Goal: Task Accomplishment & Management: Manage account settings

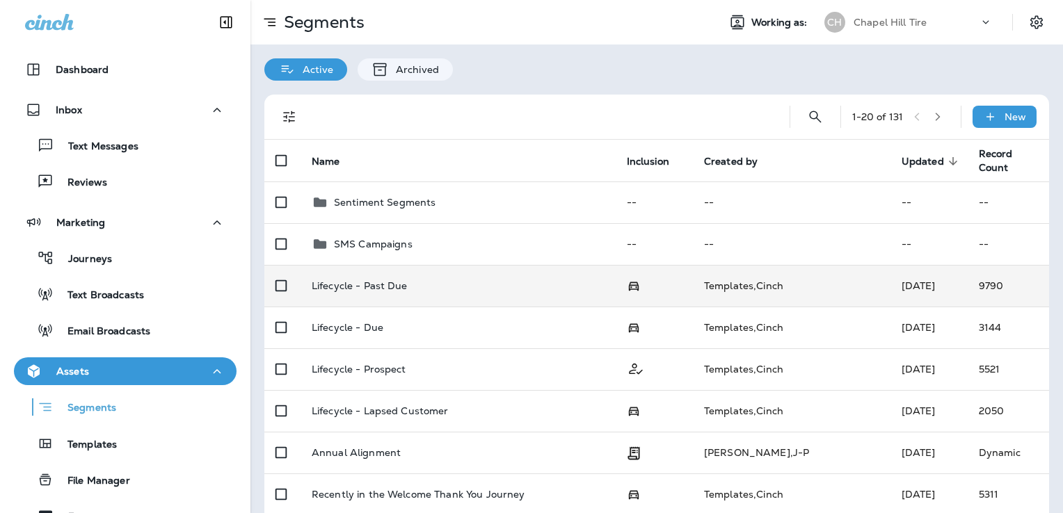
scroll to position [209, 0]
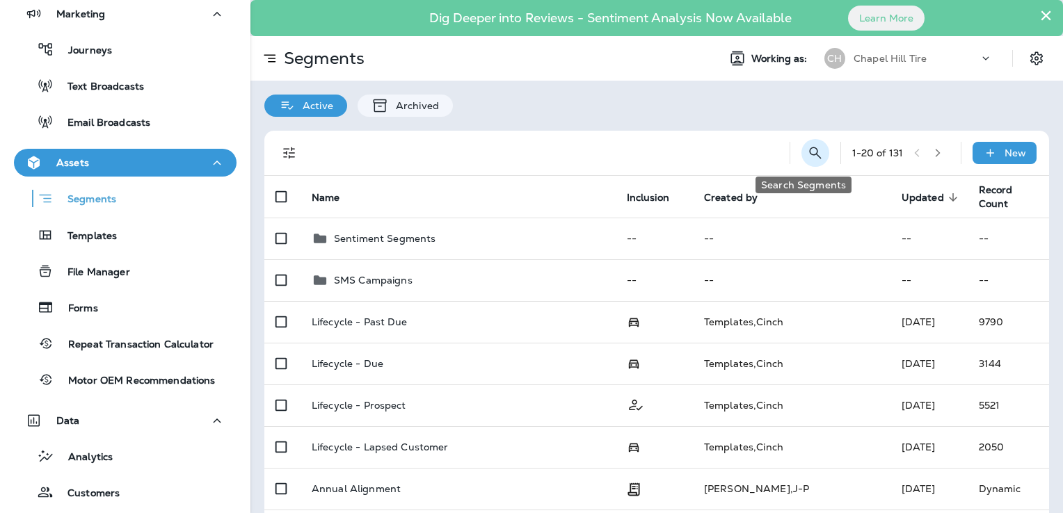
click at [807, 146] on icon "Search Segments" at bounding box center [815, 153] width 17 height 17
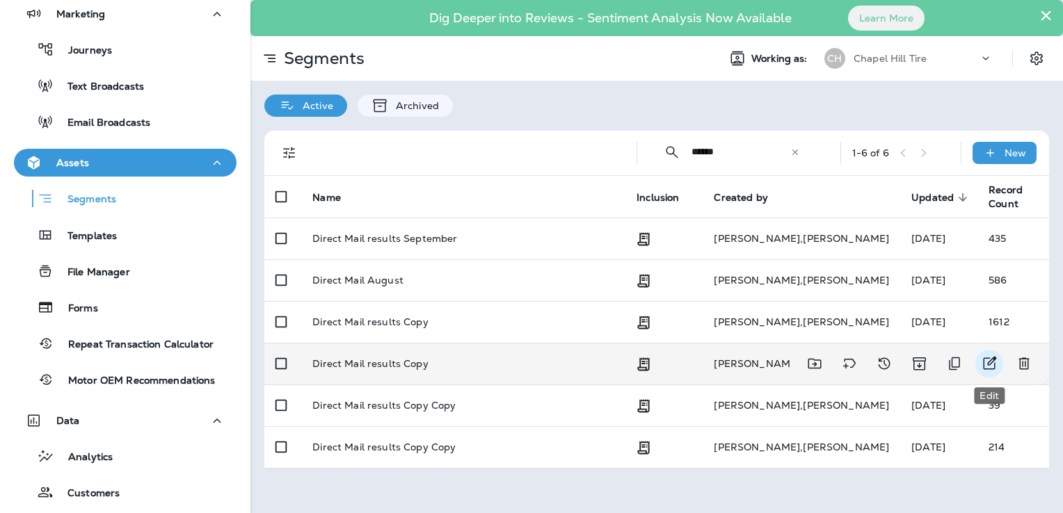
type input "******"
click at [991, 366] on icon "Edit" at bounding box center [988, 363] width 17 height 17
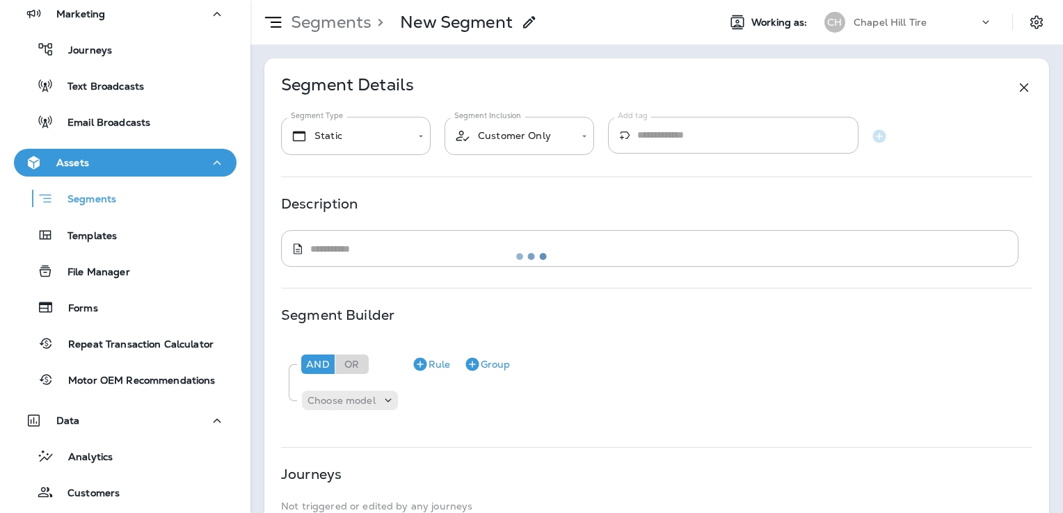
type input "**********"
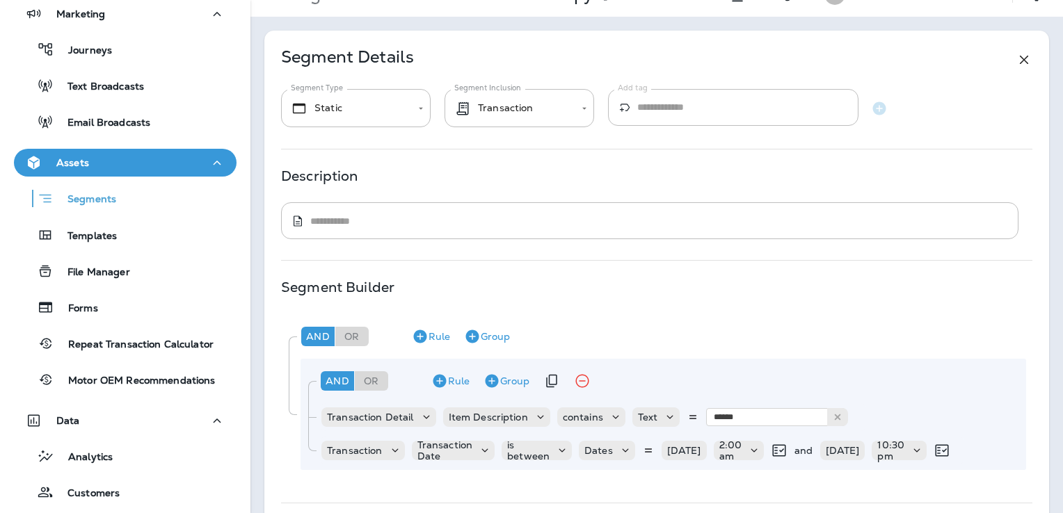
scroll to position [139, 0]
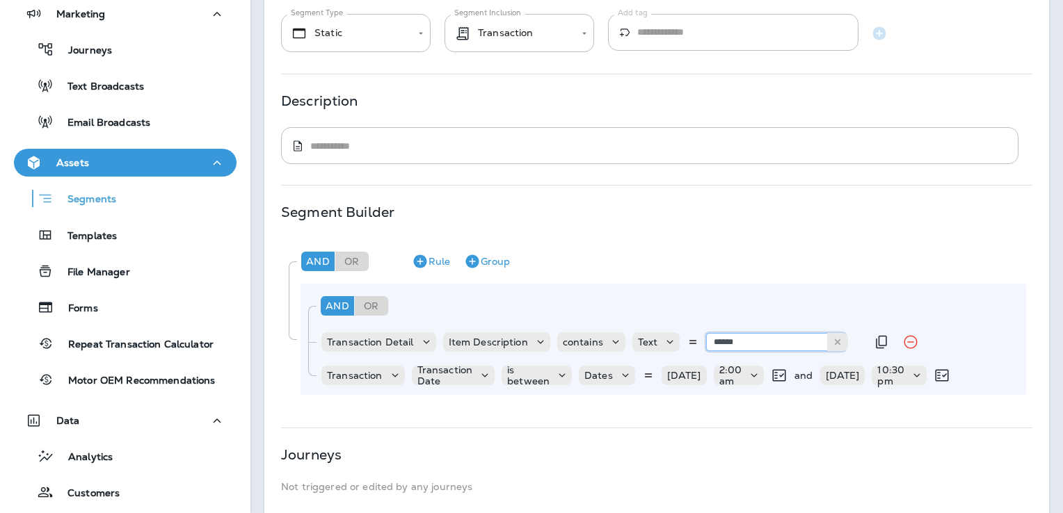
click at [743, 344] on input "******" at bounding box center [775, 342] width 139 height 18
type input "****"
click at [762, 463] on div "Journeys Not triggered or edited by any journeys" at bounding box center [656, 470] width 751 height 43
click at [668, 375] on p "[DATE]" at bounding box center [684, 375] width 34 height 11
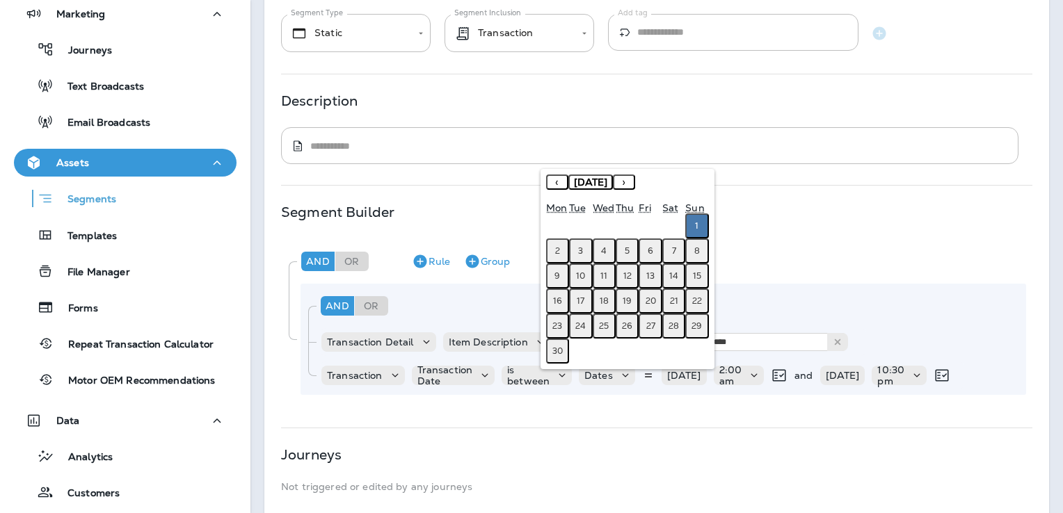
click at [635, 179] on button "›" at bounding box center [624, 182] width 22 height 15
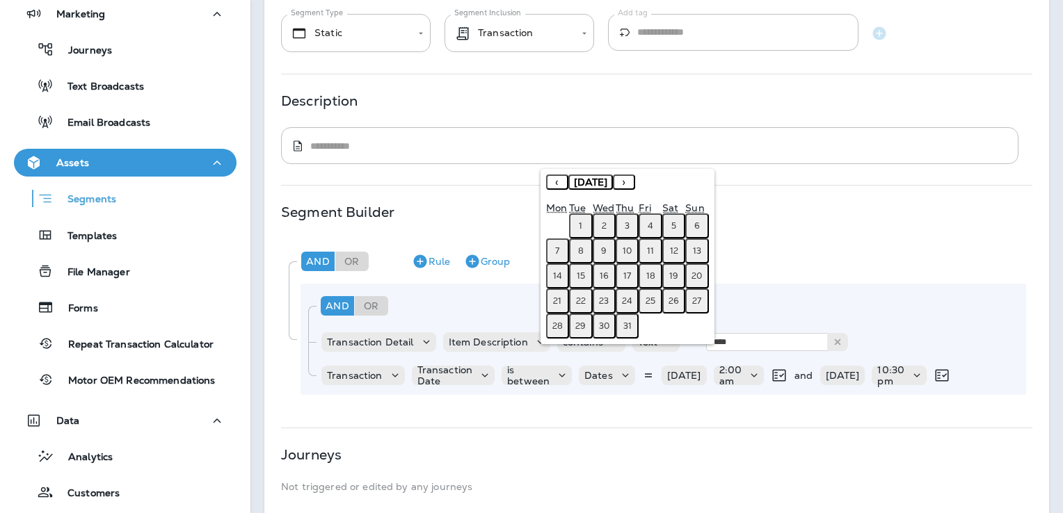
click at [635, 179] on button "›" at bounding box center [624, 182] width 22 height 15
click at [653, 229] on button "1" at bounding box center [649, 225] width 23 height 25
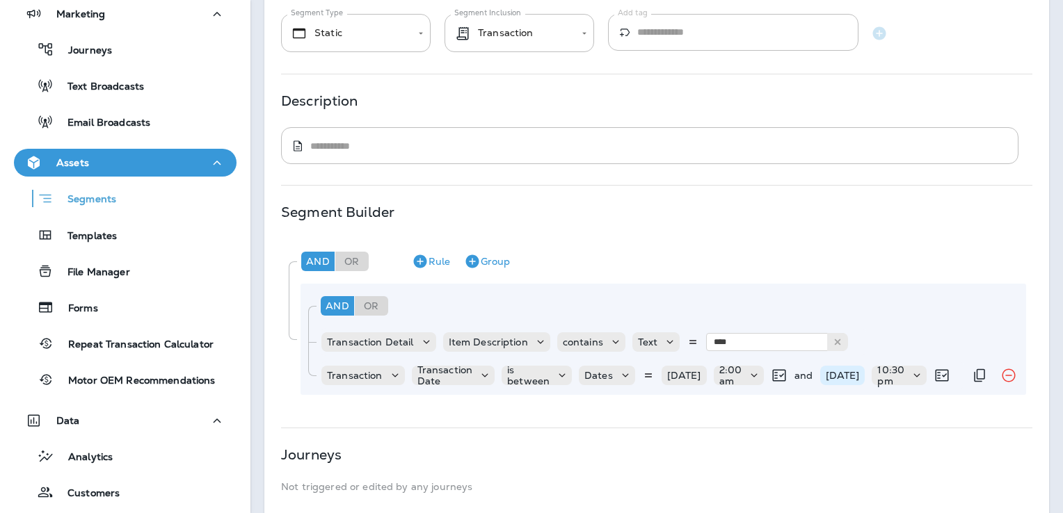
click at [859, 375] on p "[DATE]" at bounding box center [842, 375] width 34 height 11
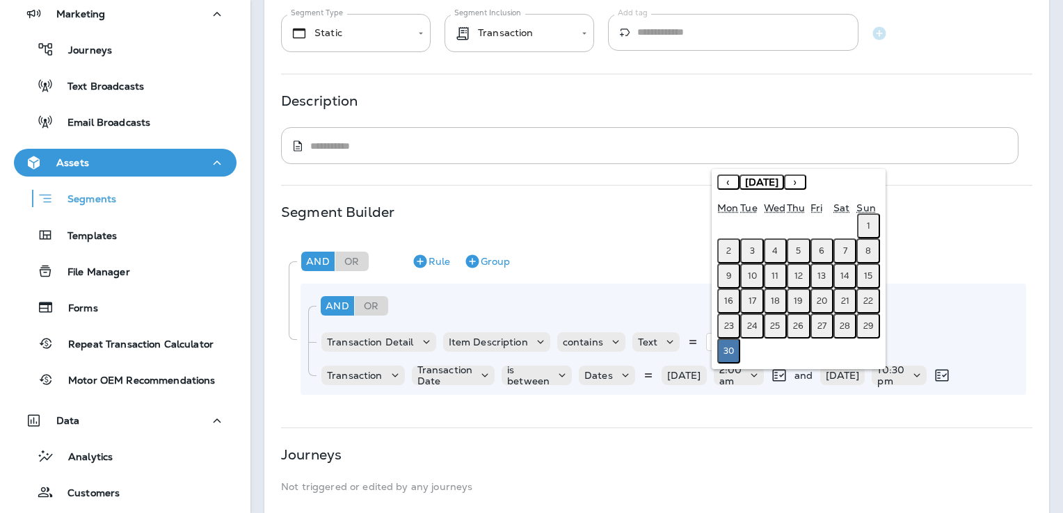
click at [806, 183] on button "›" at bounding box center [795, 182] width 22 height 15
click at [784, 183] on button "[DATE]" at bounding box center [761, 182] width 45 height 15
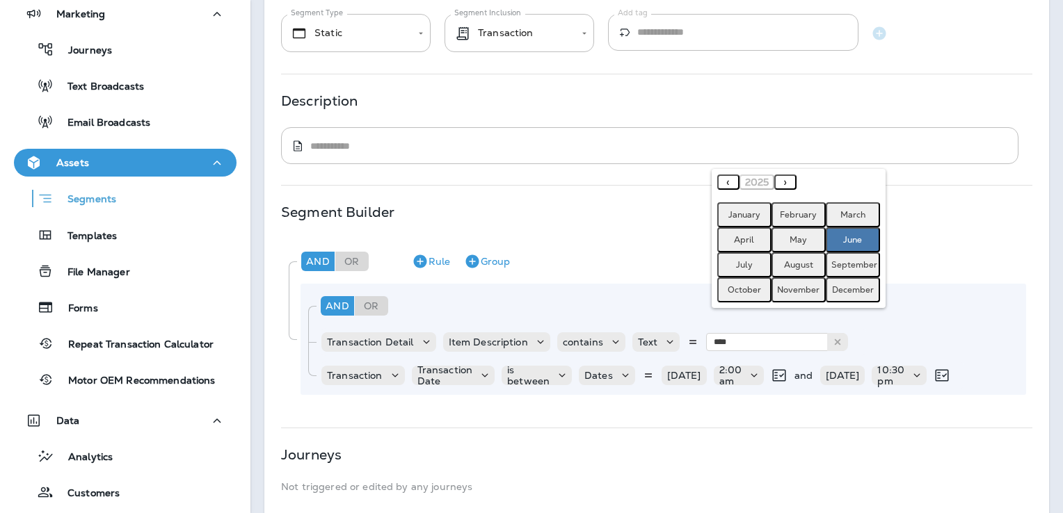
click at [745, 291] on abbr "October" at bounding box center [743, 289] width 33 height 11
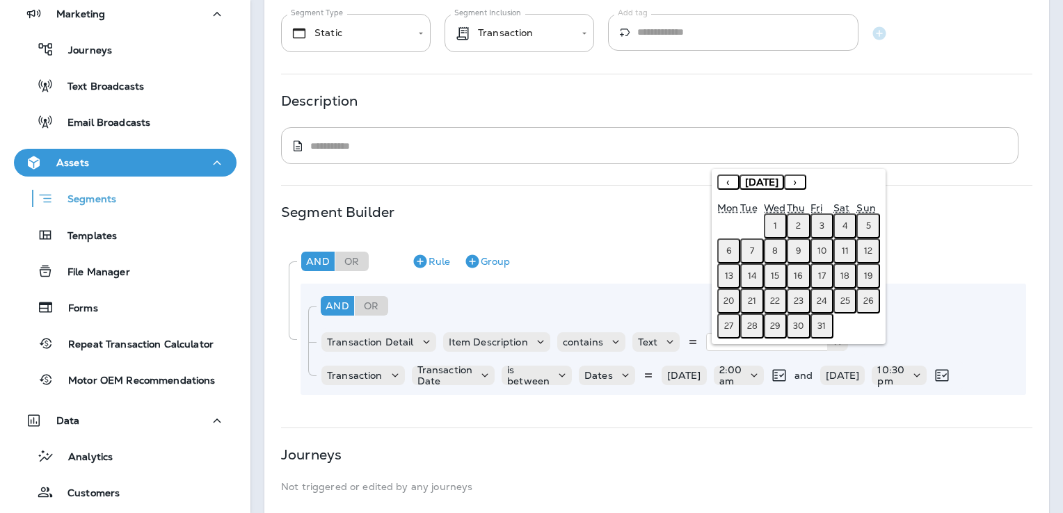
click at [754, 252] on abbr "7" at bounding box center [752, 250] width 4 height 11
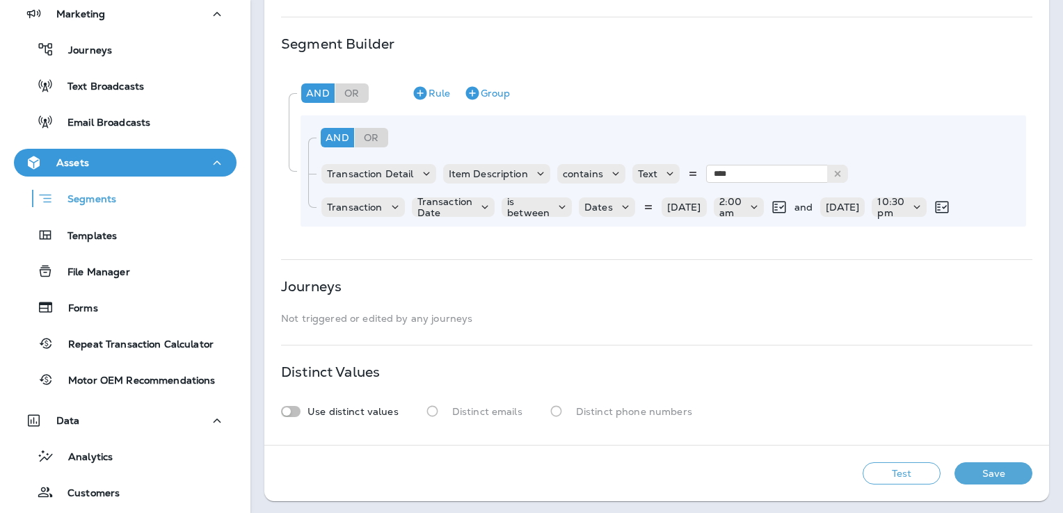
scroll to position [309, 0]
click at [906, 477] on button "Test" at bounding box center [901, 472] width 78 height 22
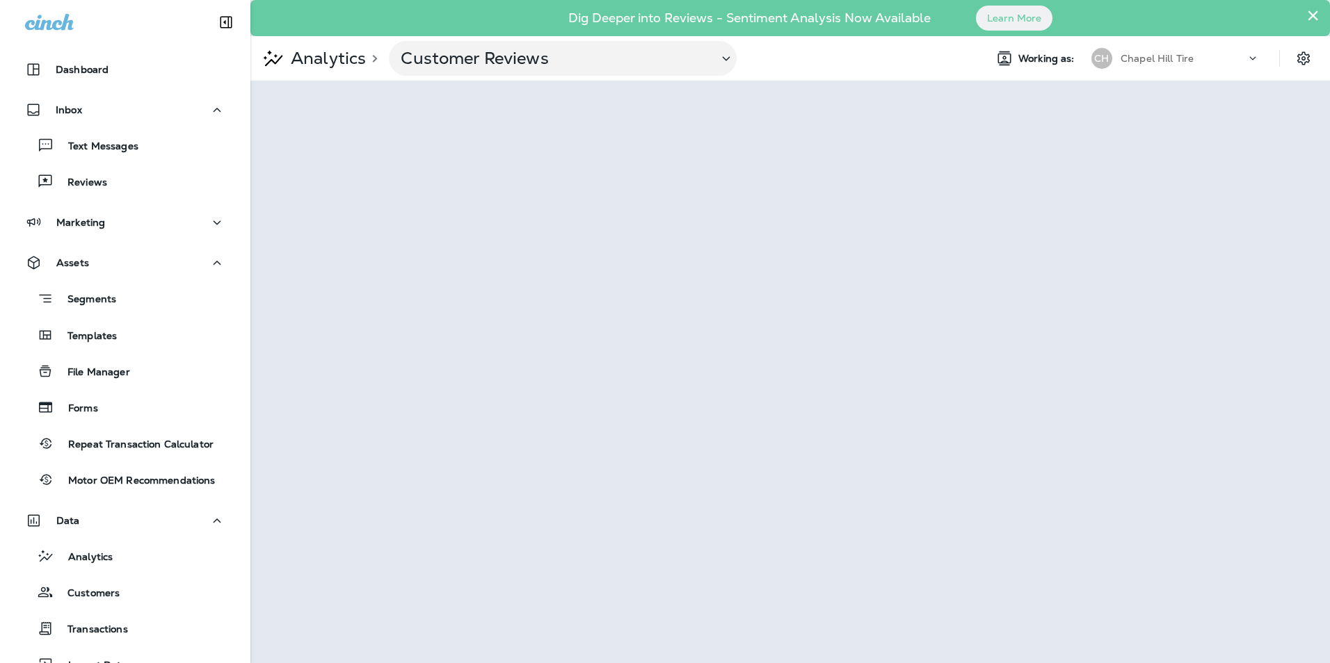
scroll to position [112, 0]
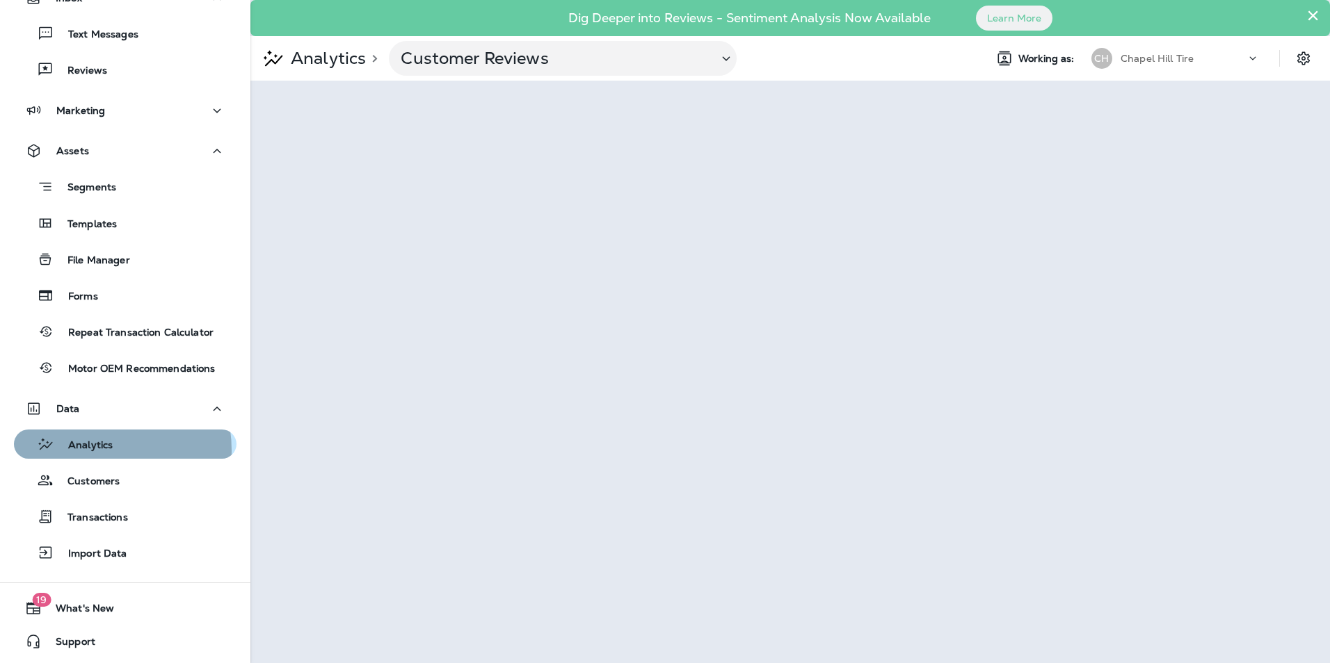
click at [86, 451] on p "Analytics" at bounding box center [83, 445] width 58 height 13
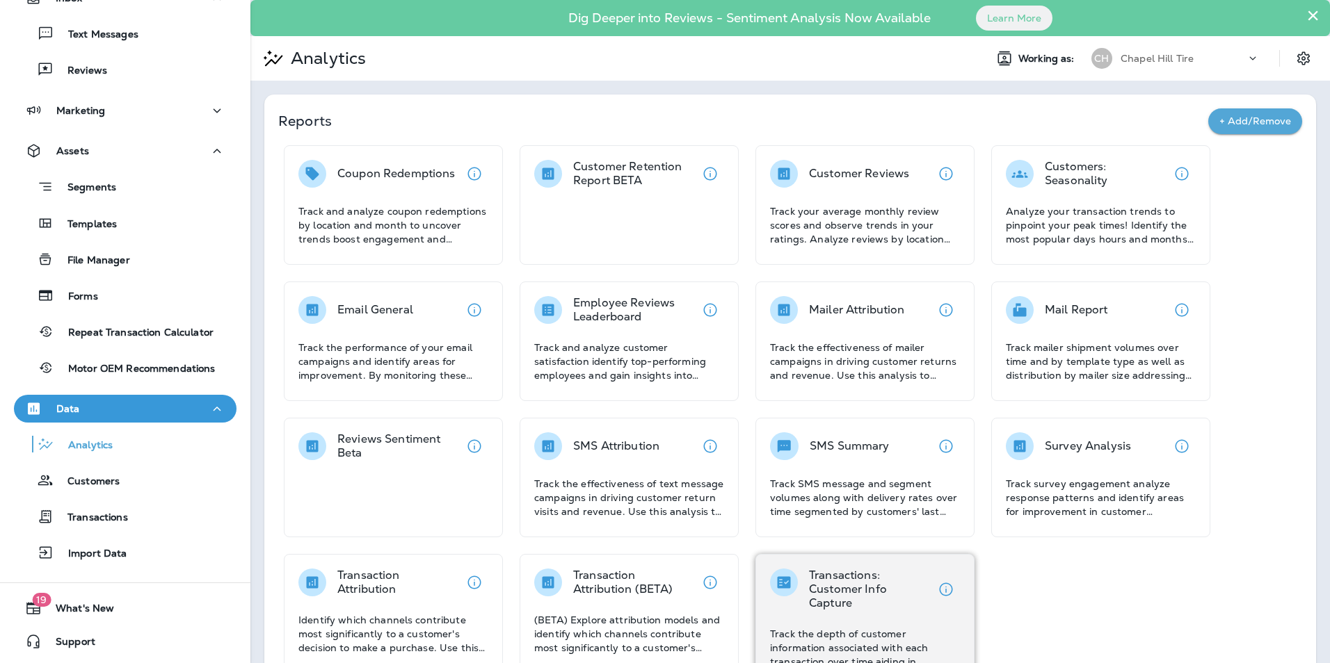
click at [830, 611] on div "Transactions: Customer Info Capture Track the depth of customer information ass…" at bounding box center [865, 619] width 190 height 100
